Goal: Information Seeking & Learning: Find contact information

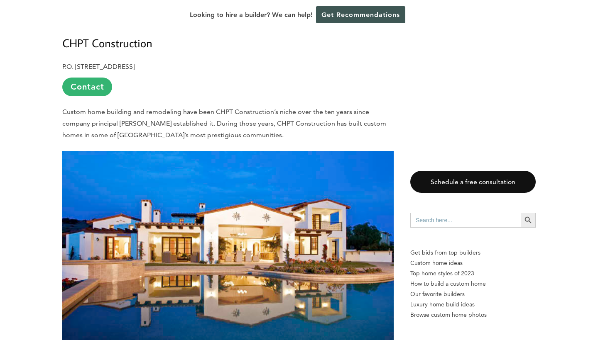
scroll to position [1139, 0]
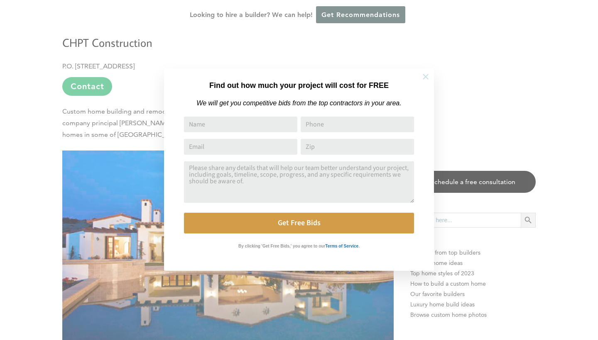
click at [431, 76] on button at bounding box center [425, 76] width 29 height 29
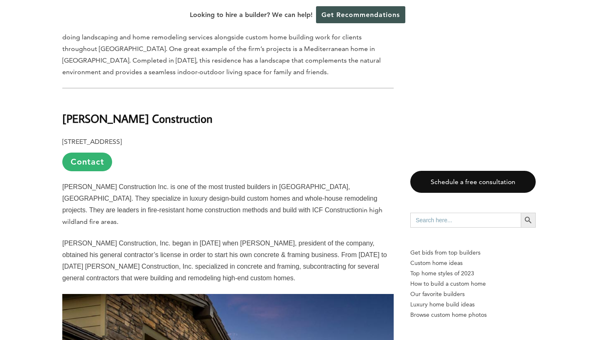
scroll to position [2424, 0]
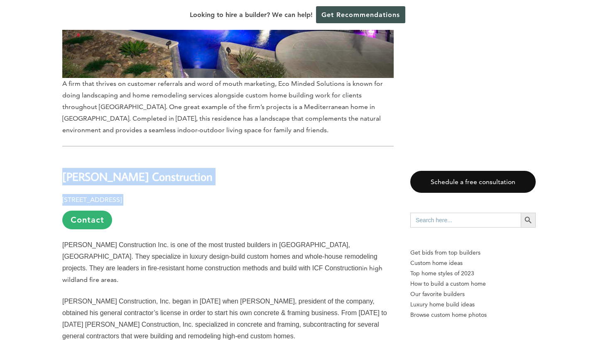
drag, startPoint x: 64, startPoint y: 122, endPoint x: 189, endPoint y: 145, distance: 127.1
copy div "[PERSON_NAME] Construction [STREET_ADDRESS]"
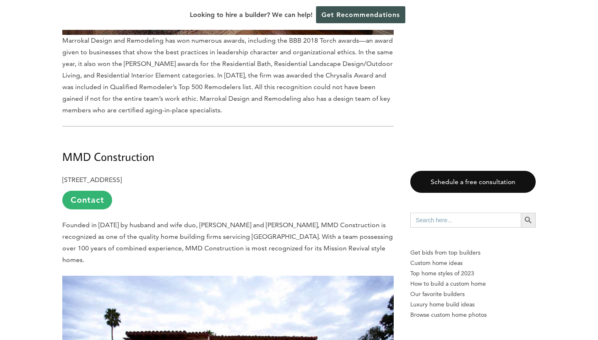
scroll to position [3488, 0]
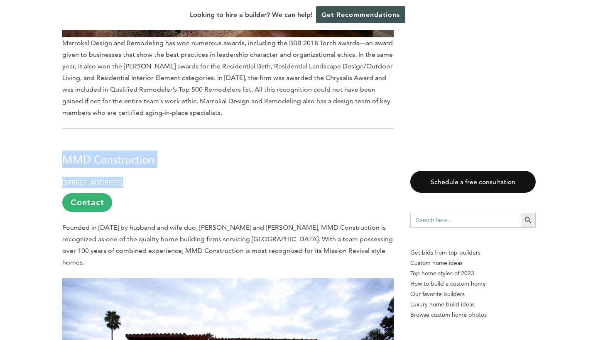
drag, startPoint x: 64, startPoint y: 68, endPoint x: 195, endPoint y: 96, distance: 133.8
copy div "MMD Construction [STREET_ADDRESS]"
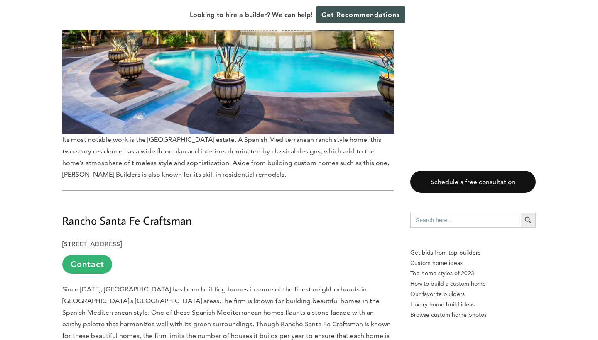
scroll to position [4326, 0]
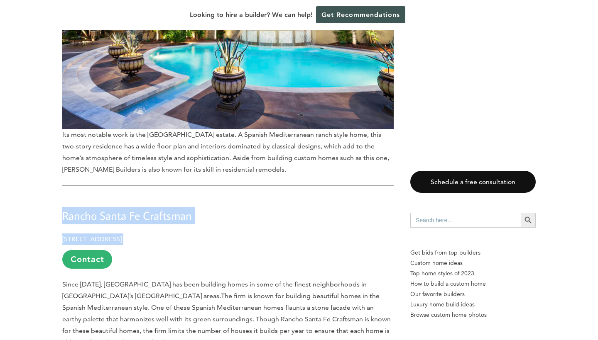
drag, startPoint x: 62, startPoint y: 116, endPoint x: 216, endPoint y: 141, distance: 155.2
copy div "Rancho Santa Fe Craftsman [STREET_ADDRESS]"
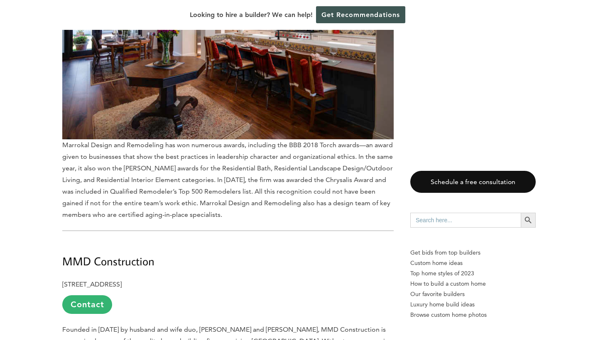
scroll to position [3350, 0]
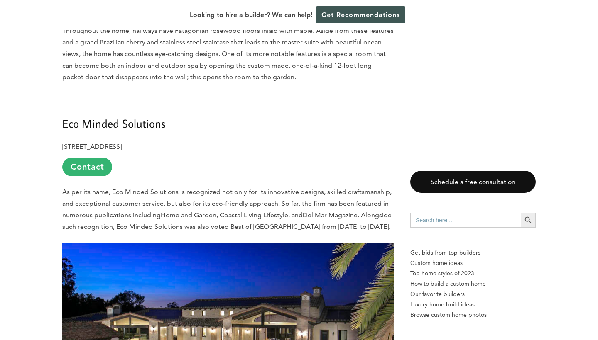
scroll to position [2048, 0]
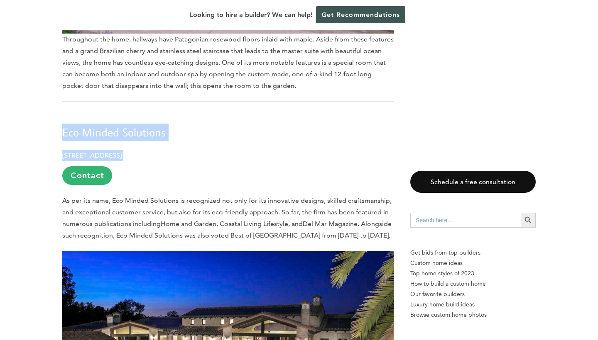
drag, startPoint x: 63, startPoint y: 81, endPoint x: 246, endPoint y: 103, distance: 184.4
copy div "Eco Minded Solutions [STREET_ADDRESS]"
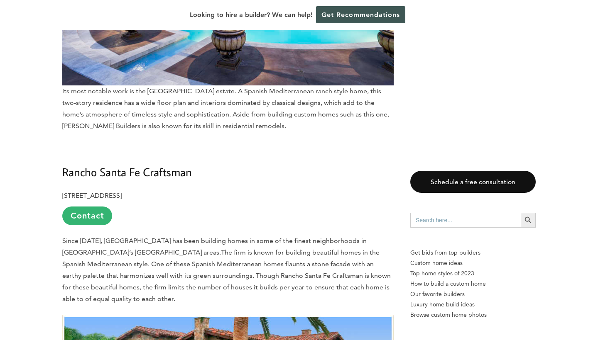
scroll to position [4305, 0]
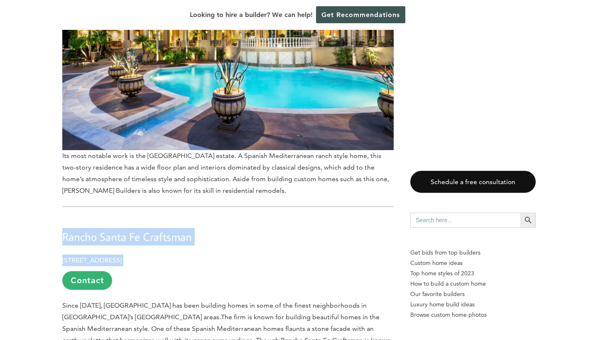
drag, startPoint x: 62, startPoint y: 135, endPoint x: 219, endPoint y: 162, distance: 159.1
copy div "Rancho Santa Fe Craftsman [STREET_ADDRESS]"
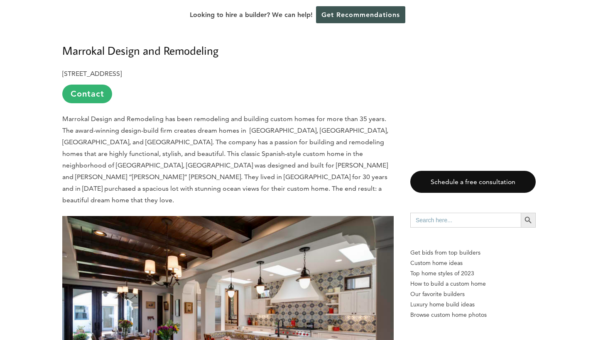
scroll to position [2923, 0]
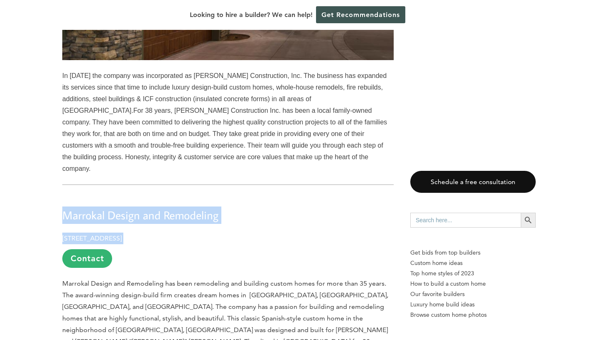
drag, startPoint x: 64, startPoint y: 137, endPoint x: 223, endPoint y: 160, distance: 160.7
click at [224, 160] on div "Last updated on [DATE] 10:41 am [GEOGRAPHIC_DATA] is home to numerous major att…" at bounding box center [227, 216] width 331 height 5371
copy div "Marrokal Design and Remodeling [STREET_ADDRESS]"
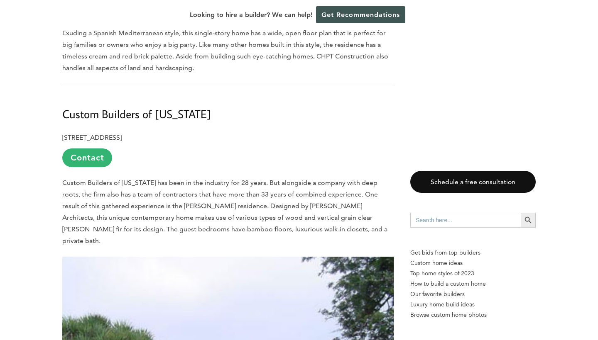
scroll to position [1493, 0]
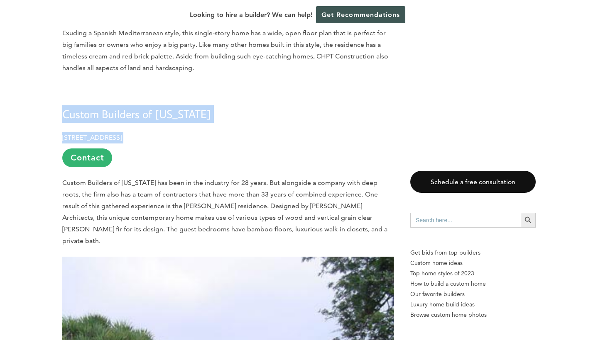
drag, startPoint x: 63, startPoint y: 72, endPoint x: 240, endPoint y: 98, distance: 178.8
copy div "Custom Builders of California 1835A S. Centre City Parkway #436 Escondido, CA 9…"
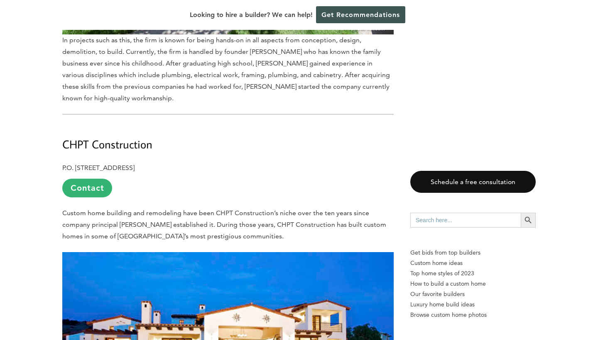
scroll to position [1032, 0]
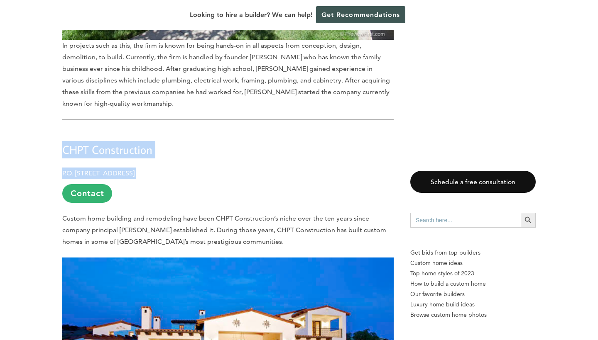
drag, startPoint x: 65, startPoint y: 106, endPoint x: 193, endPoint y: 132, distance: 130.9
copy div "CHPT Construction P.O. Box 3027, Rancho Santa Fe, CA 92067"
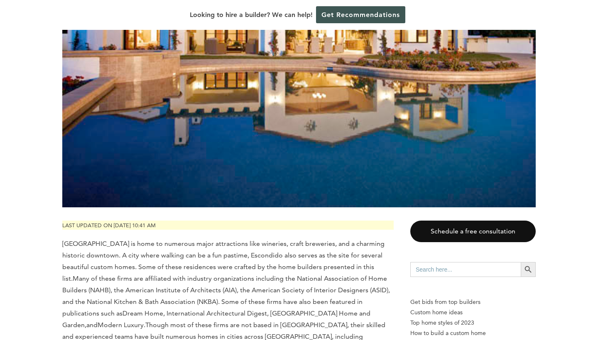
scroll to position [234, 0]
